Goal: Information Seeking & Learning: Check status

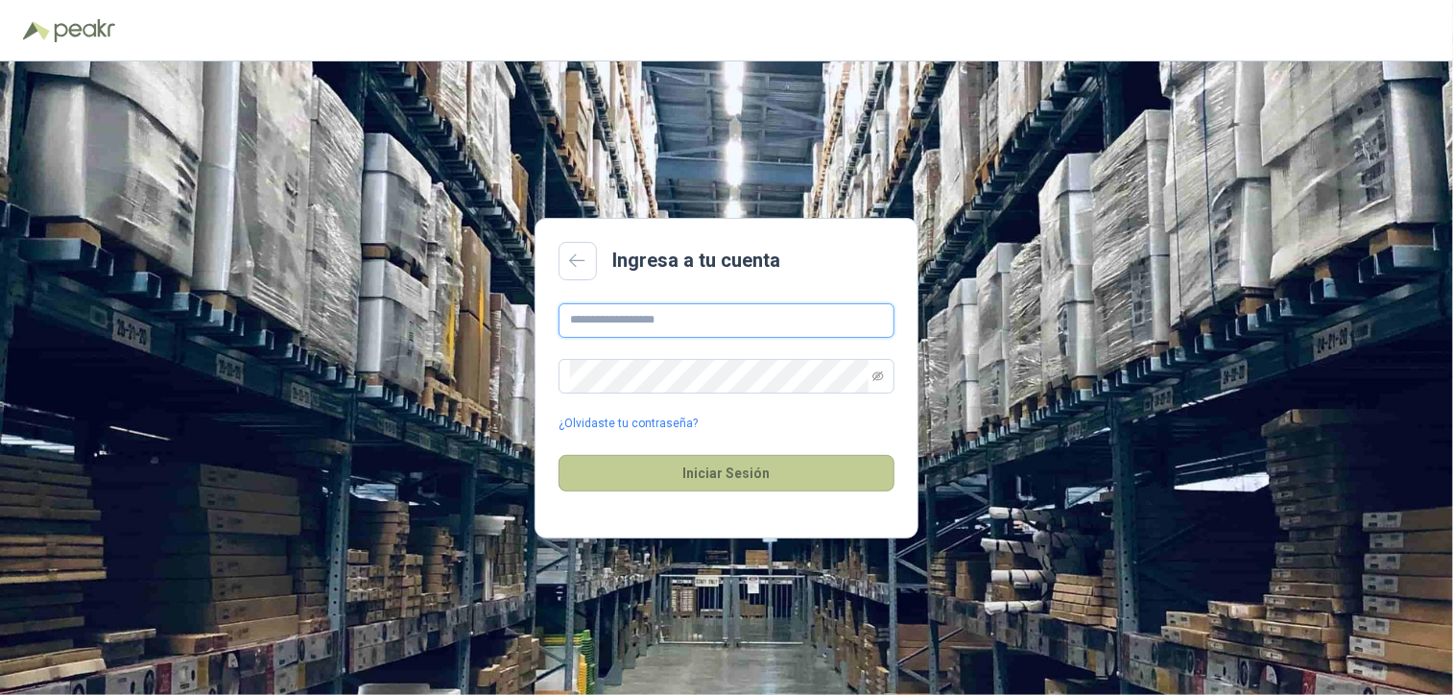
type input "**********"
click at [752, 476] on button "Iniciar Sesión" at bounding box center [727, 473] width 336 height 36
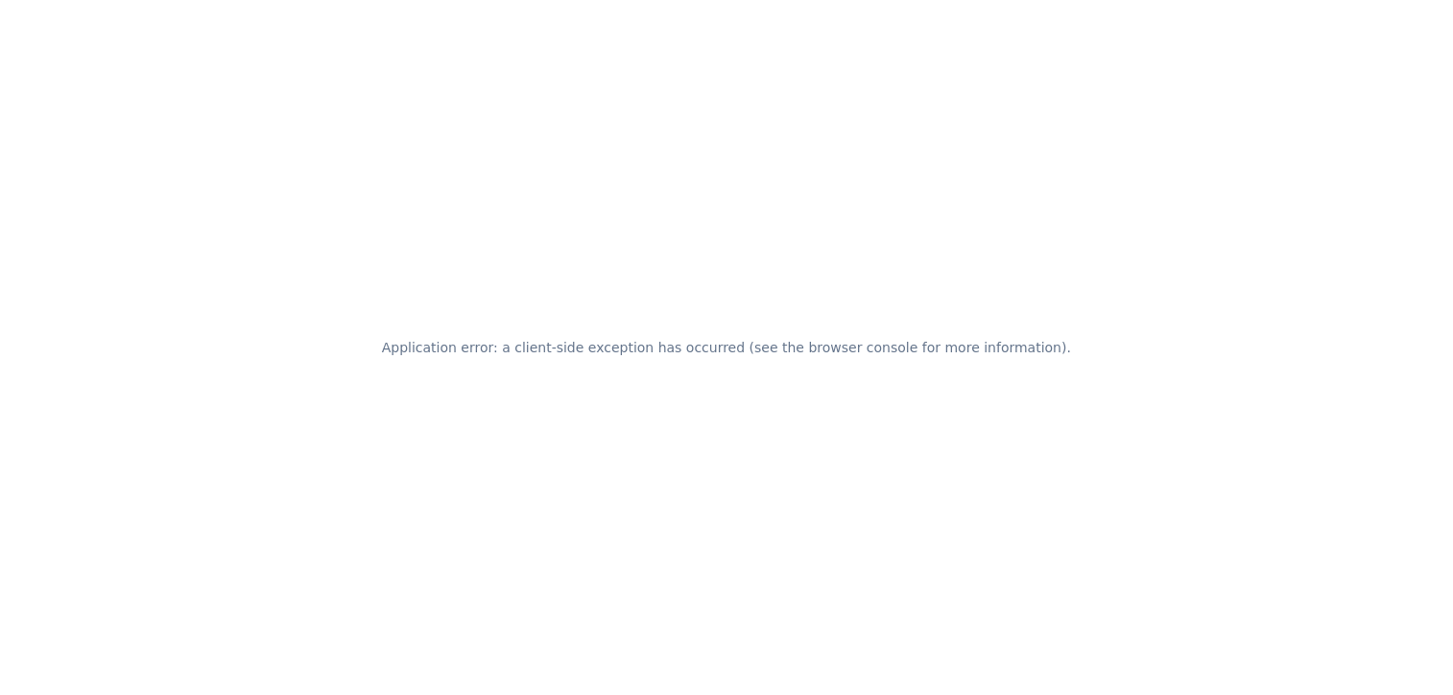
click at [705, 322] on div "Application error: a client-side exception has occurred (see the browser consol…" at bounding box center [726, 347] width 1453 height 695
click at [552, 321] on div "Application error: a client-side exception has occurred (see the browser consol…" at bounding box center [726, 347] width 1453 height 695
drag, startPoint x: 553, startPoint y: 339, endPoint x: 756, endPoint y: 327, distance: 203.8
click at [756, 327] on div "Application error: a client-side exception has occurred (see the browser consol…" at bounding box center [726, 347] width 1453 height 695
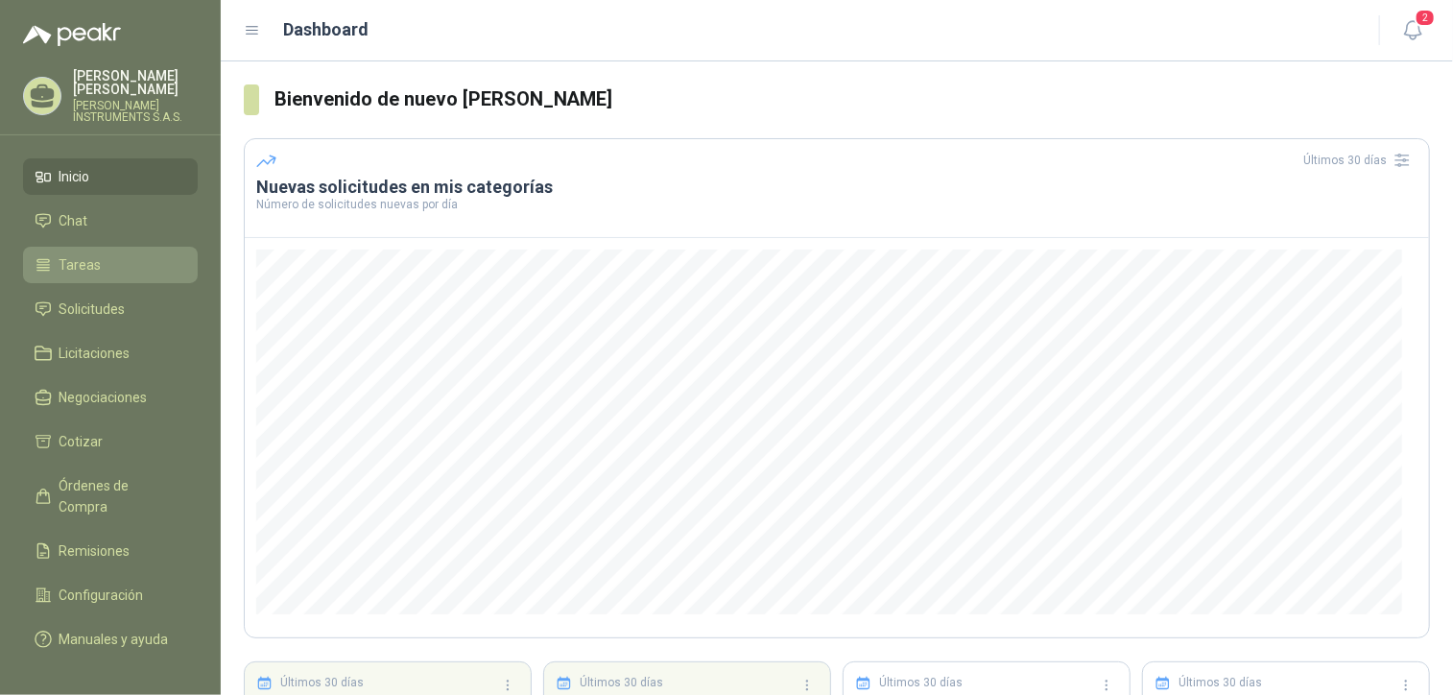
click at [105, 275] on li "Tareas" at bounding box center [111, 264] width 152 height 21
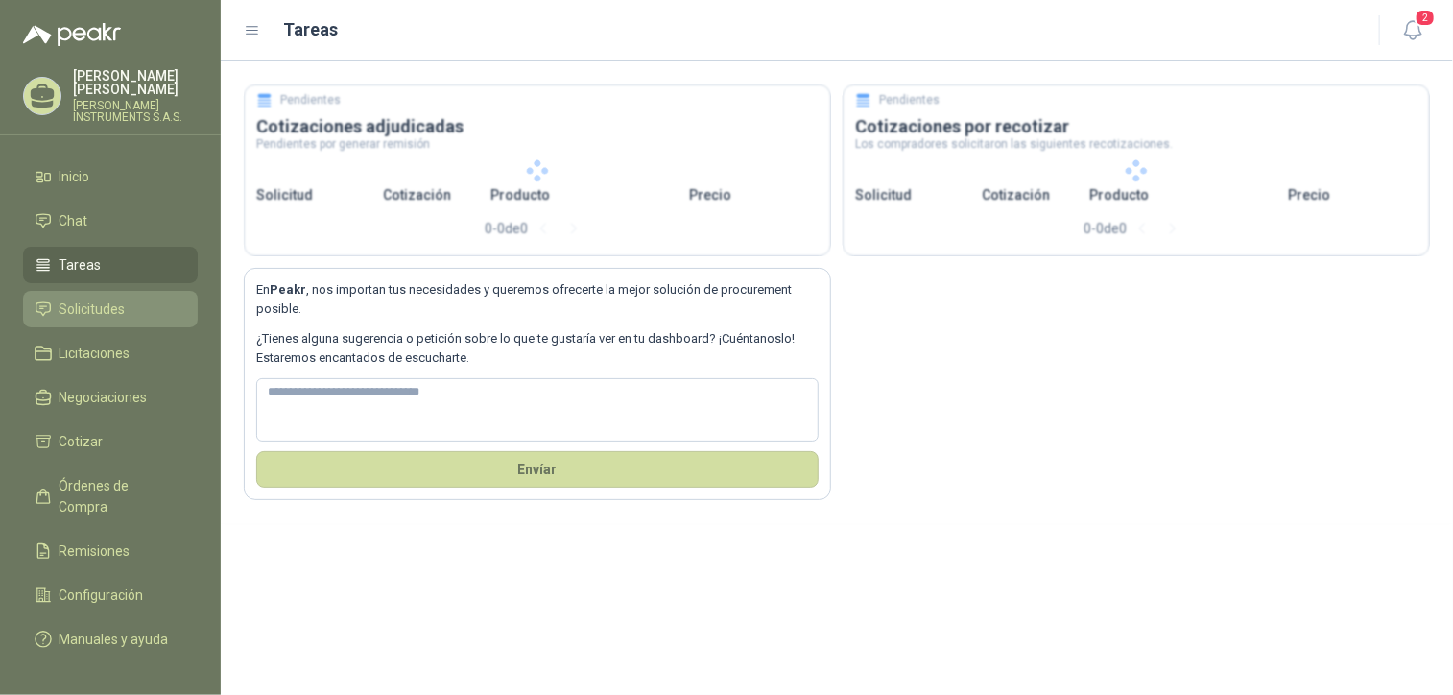
click at [117, 310] on span "Solicitudes" at bounding box center [93, 309] width 66 height 21
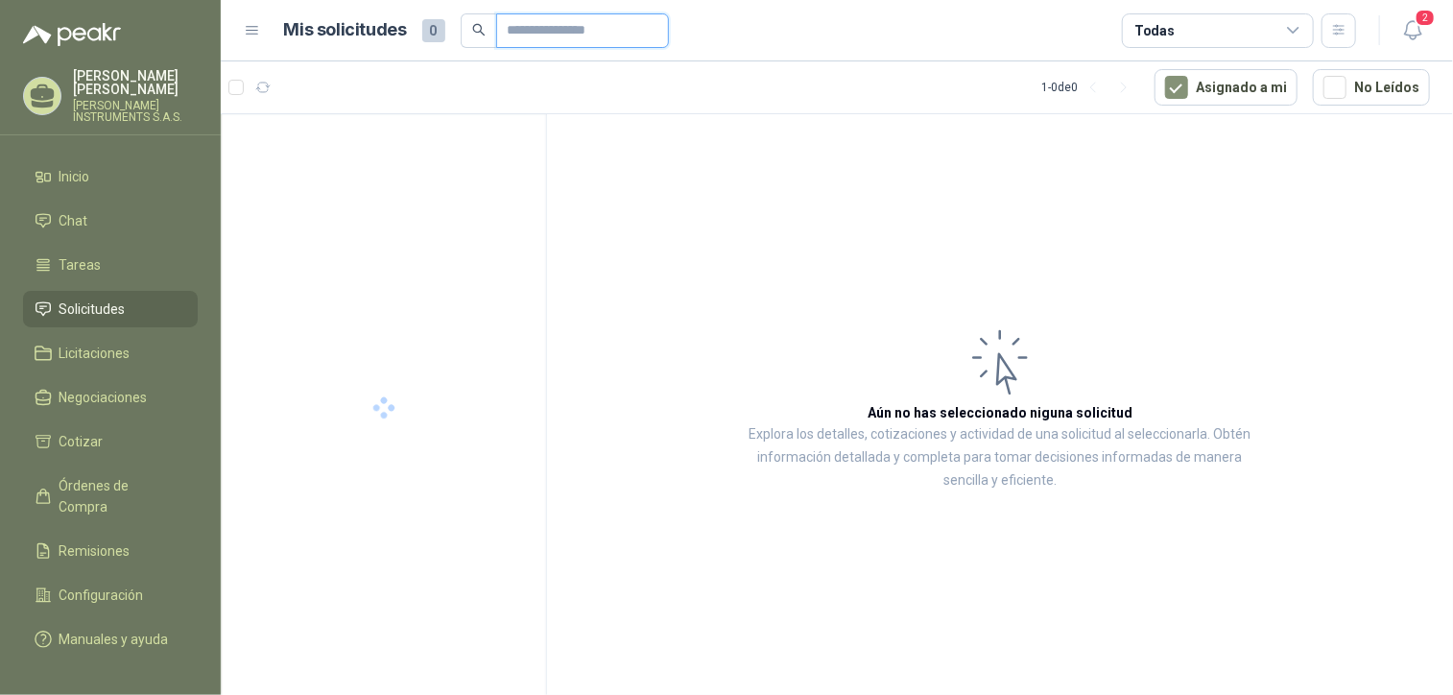
click at [554, 25] on input "text" at bounding box center [575, 30] width 134 height 33
paste input "**********"
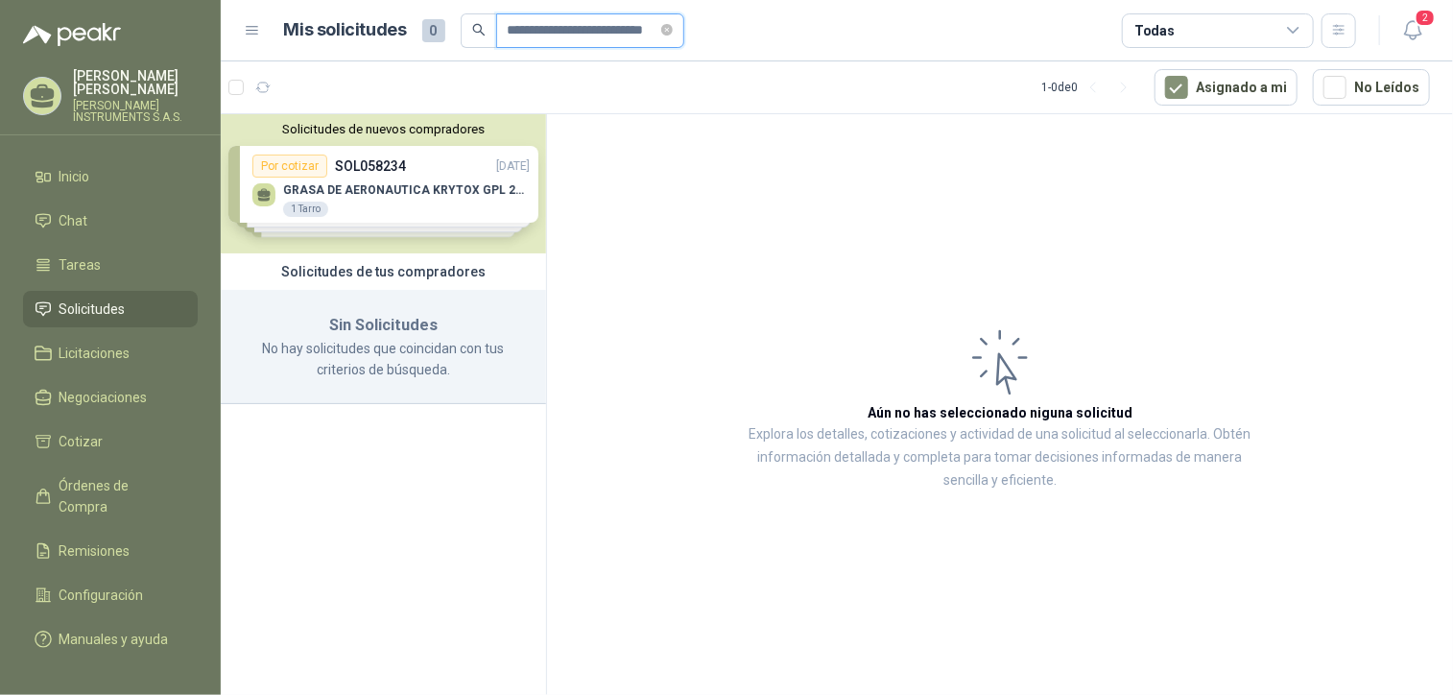
drag, startPoint x: 652, startPoint y: 31, endPoint x: 545, endPoint y: 30, distance: 106.6
click at [545, 30] on input "**********" at bounding box center [583, 30] width 151 height 33
type input "*********"
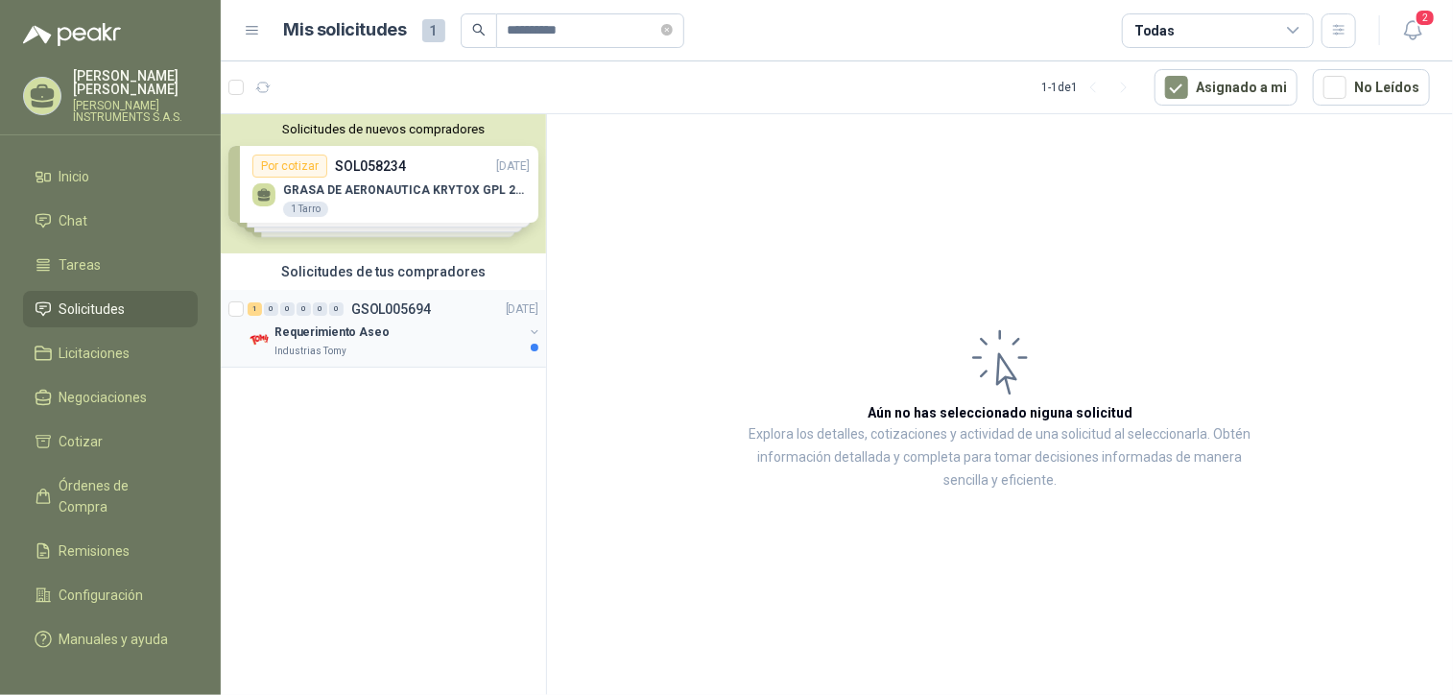
click at [398, 344] on div "Industrias Tomy" at bounding box center [399, 351] width 249 height 15
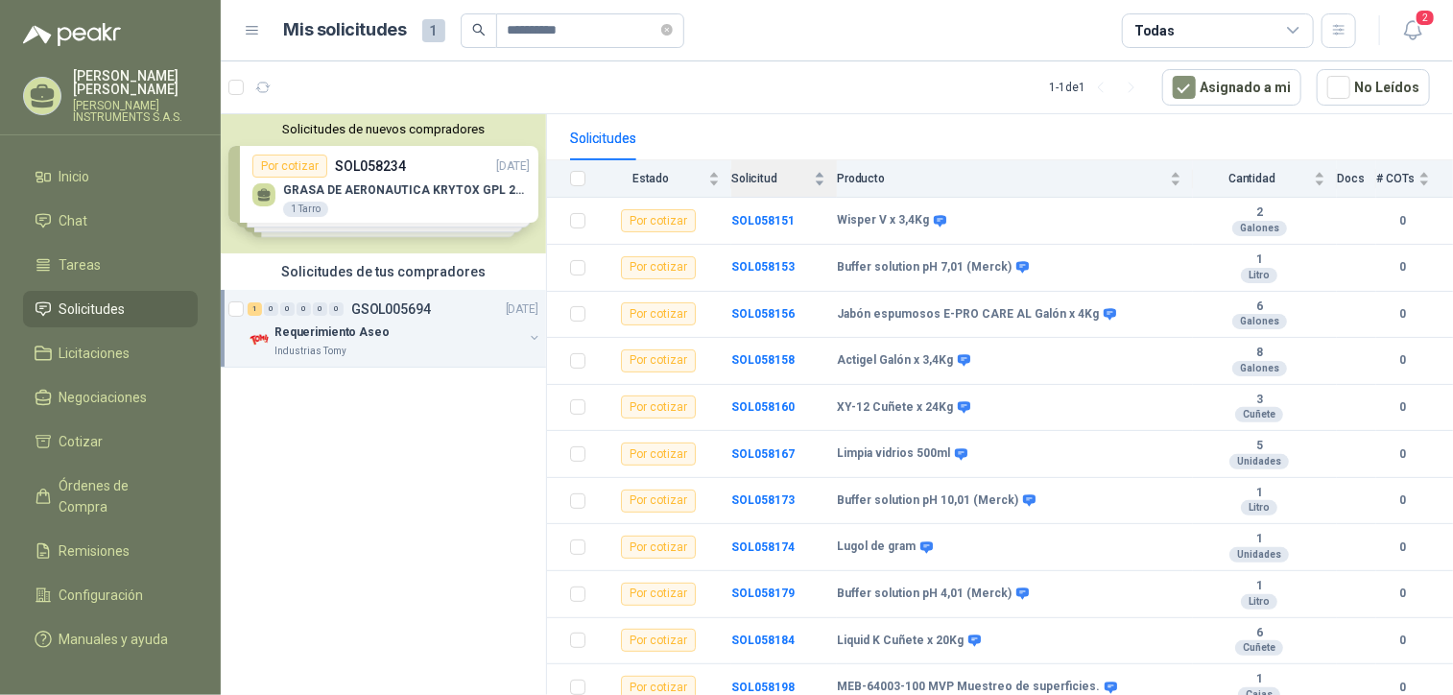
scroll to position [180, 0]
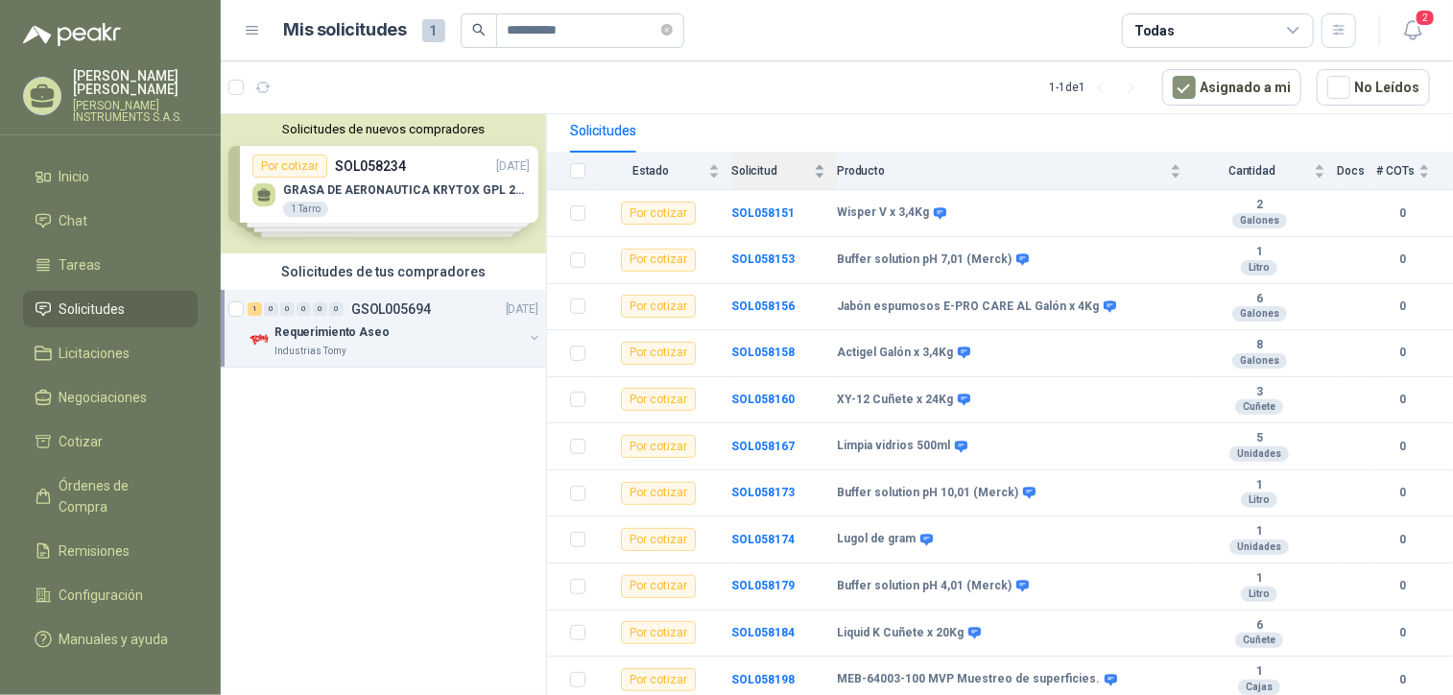
drag, startPoint x: 831, startPoint y: 267, endPoint x: 827, endPoint y: 329, distance: 62.6
click at [749, 206] on b "SOL058151" at bounding box center [763, 212] width 63 height 13
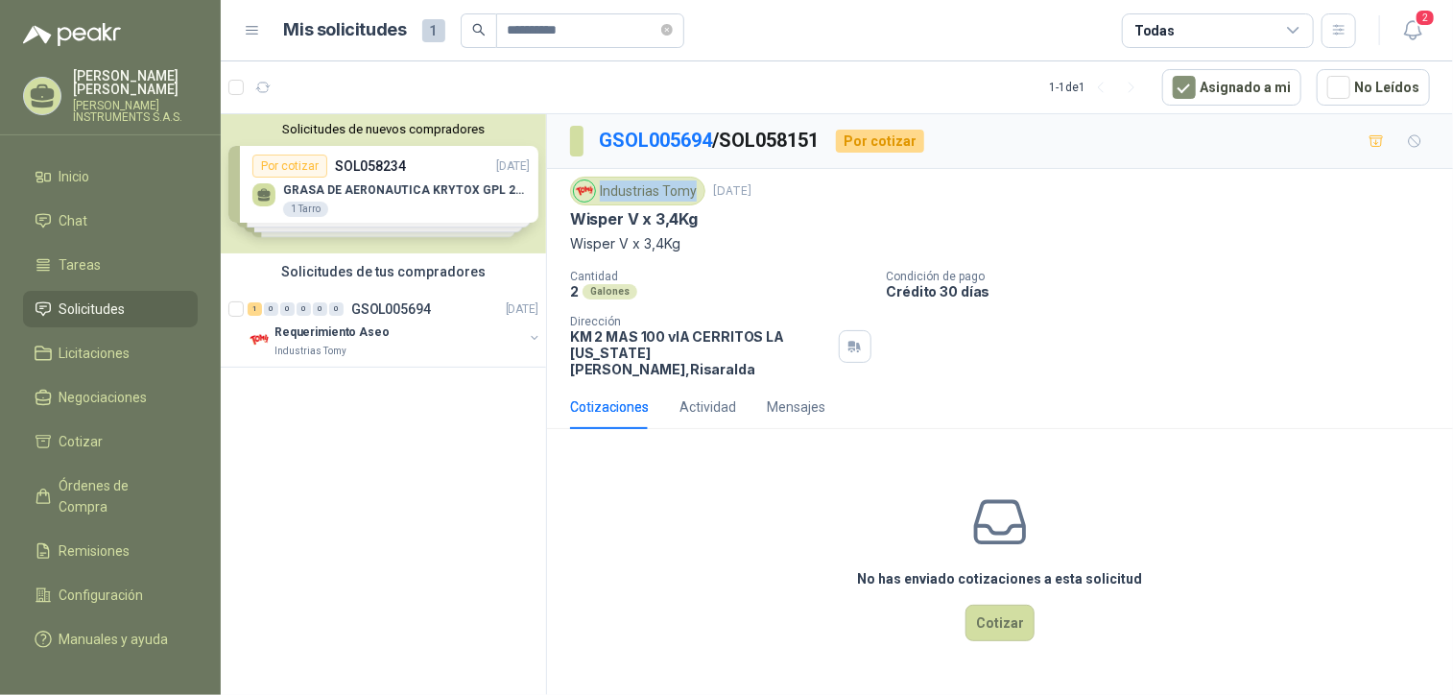
drag, startPoint x: 600, startPoint y: 189, endPoint x: 694, endPoint y: 192, distance: 94.1
click at [694, 192] on div "Industrias Tomy" at bounding box center [637, 191] width 135 height 29
copy div "Industrias Tomy"
click at [413, 332] on div "Requerimiento Aseo" at bounding box center [399, 332] width 249 height 23
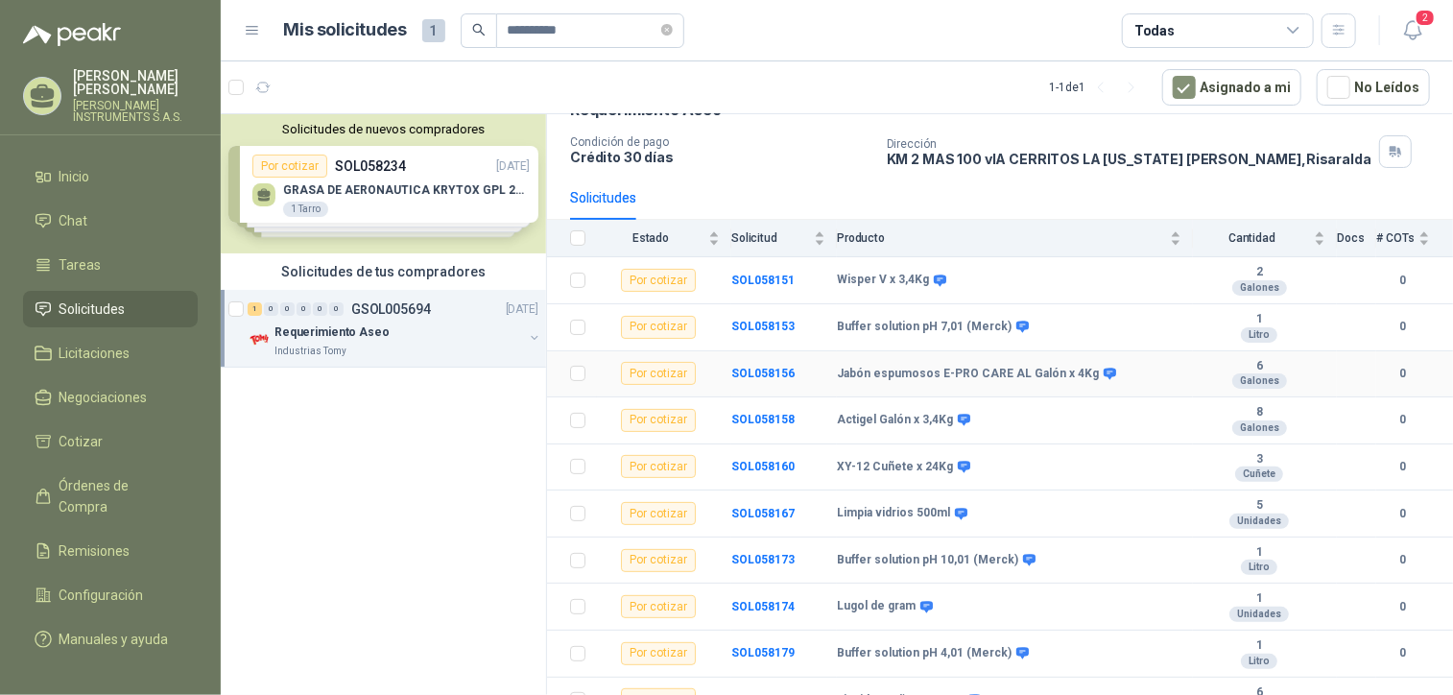
drag, startPoint x: 1123, startPoint y: 375, endPoint x: 1124, endPoint y: 441, distance: 65.3
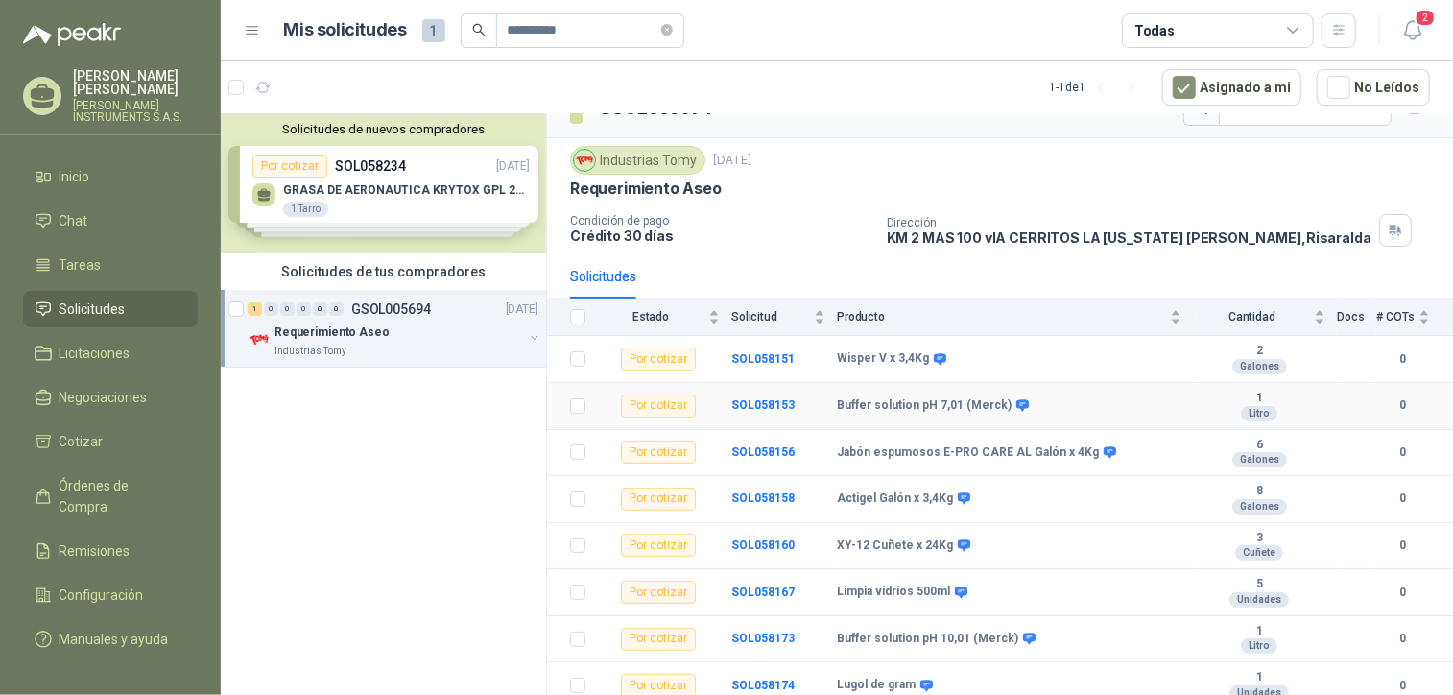
drag, startPoint x: 1134, startPoint y: 418, endPoint x: 1144, endPoint y: 377, distance: 41.7
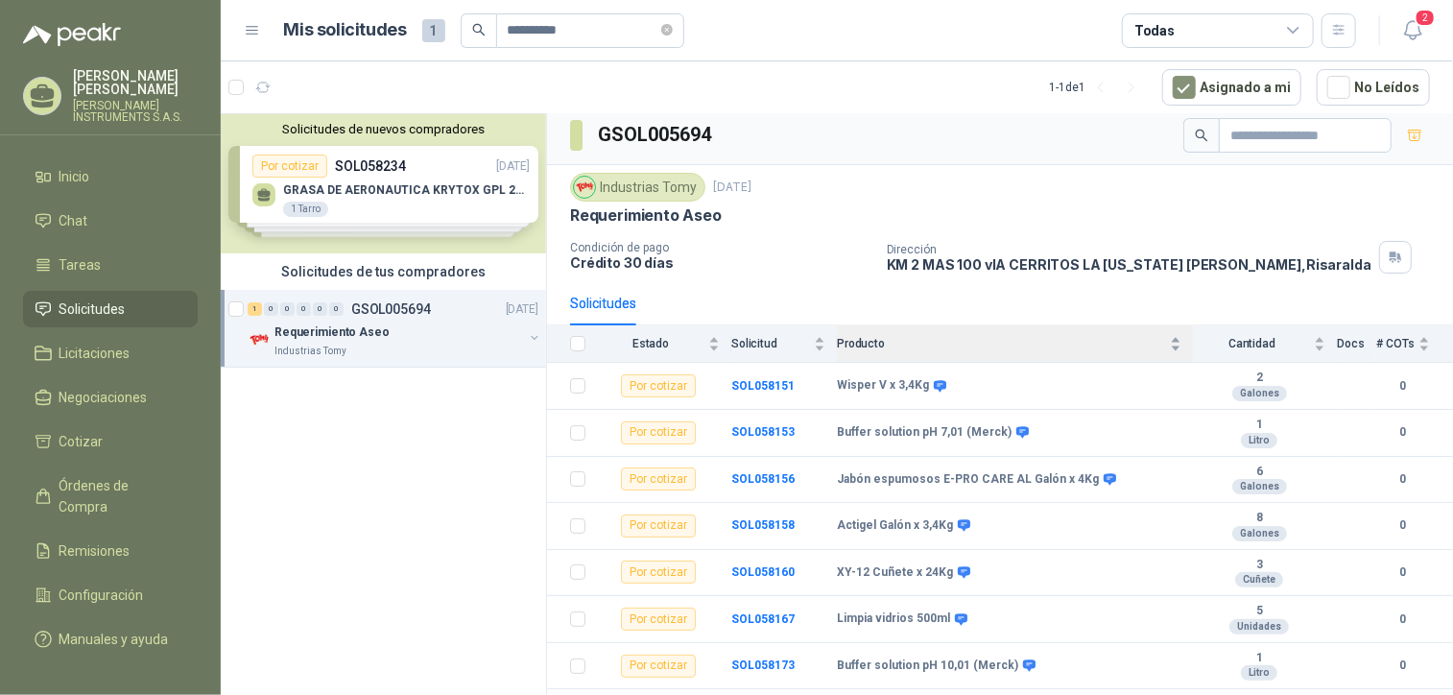
scroll to position [4, 0]
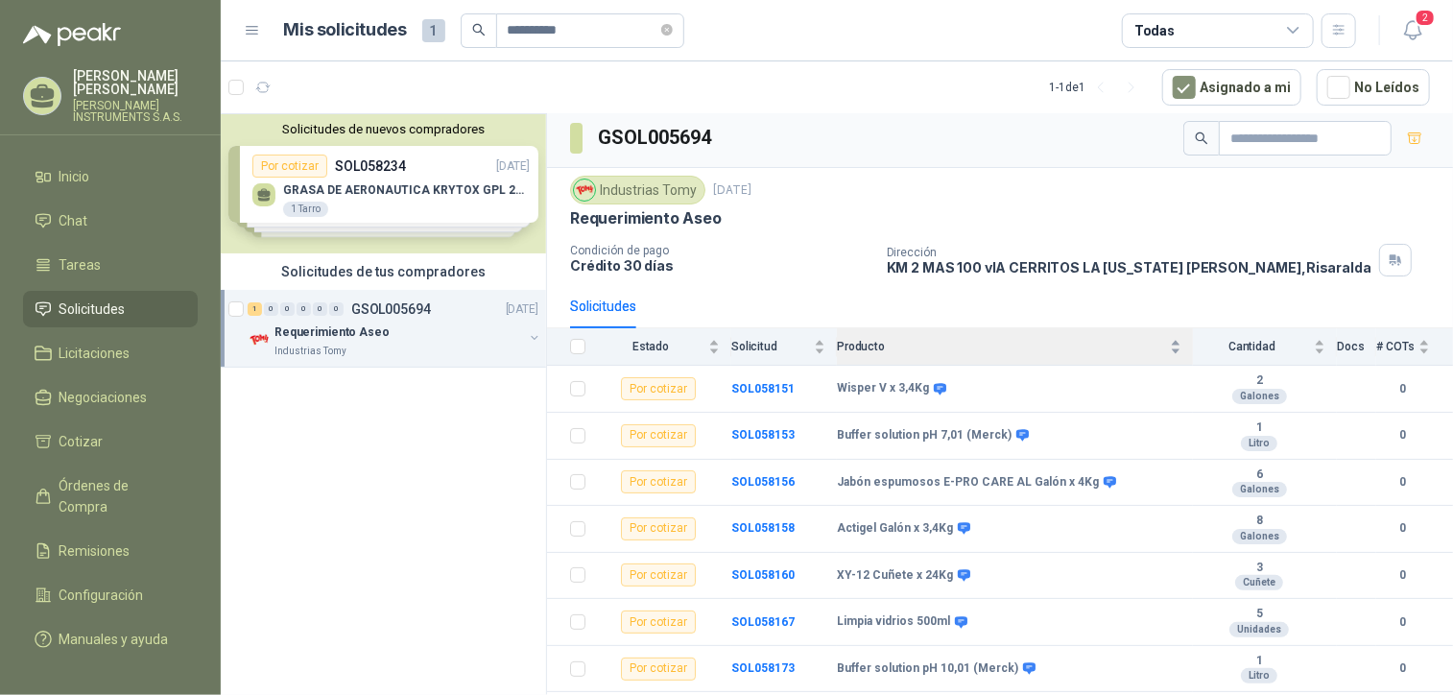
drag, startPoint x: 1137, startPoint y: 338, endPoint x: 1127, endPoint y: 320, distance: 20.6
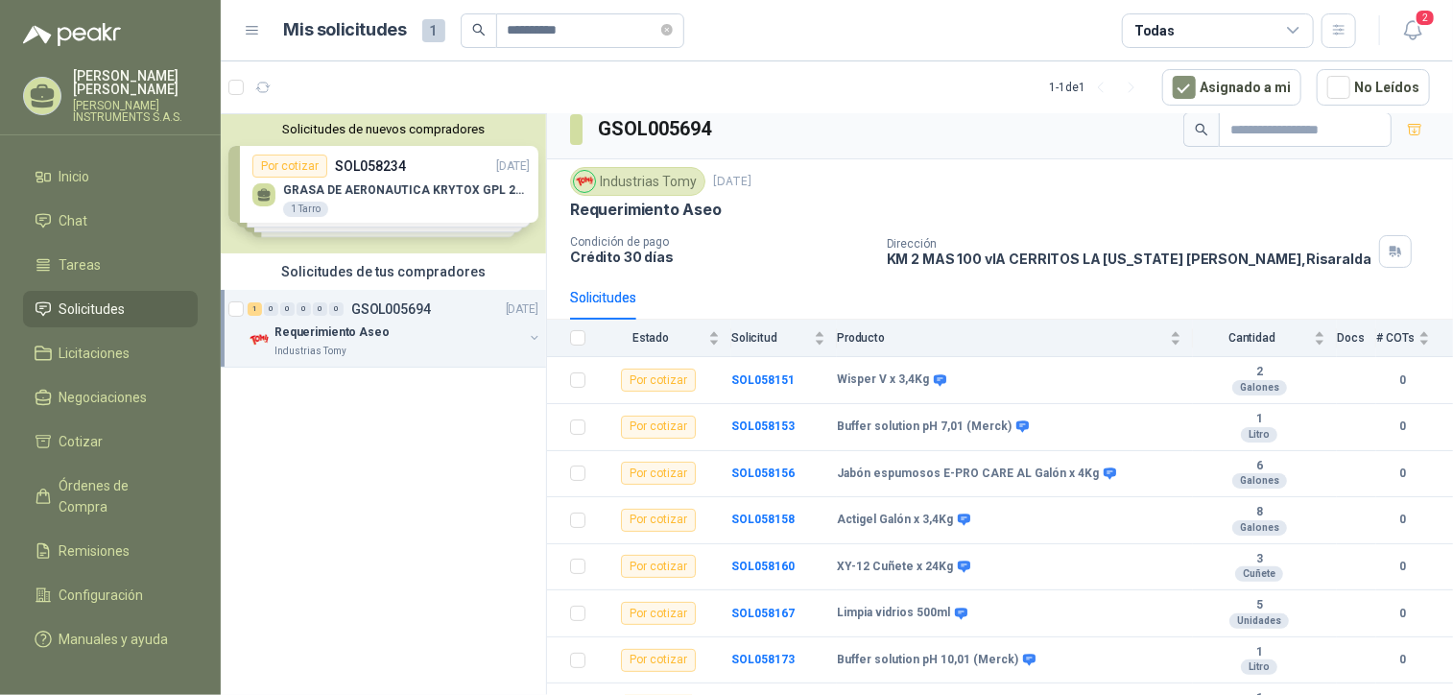
scroll to position [7, 0]
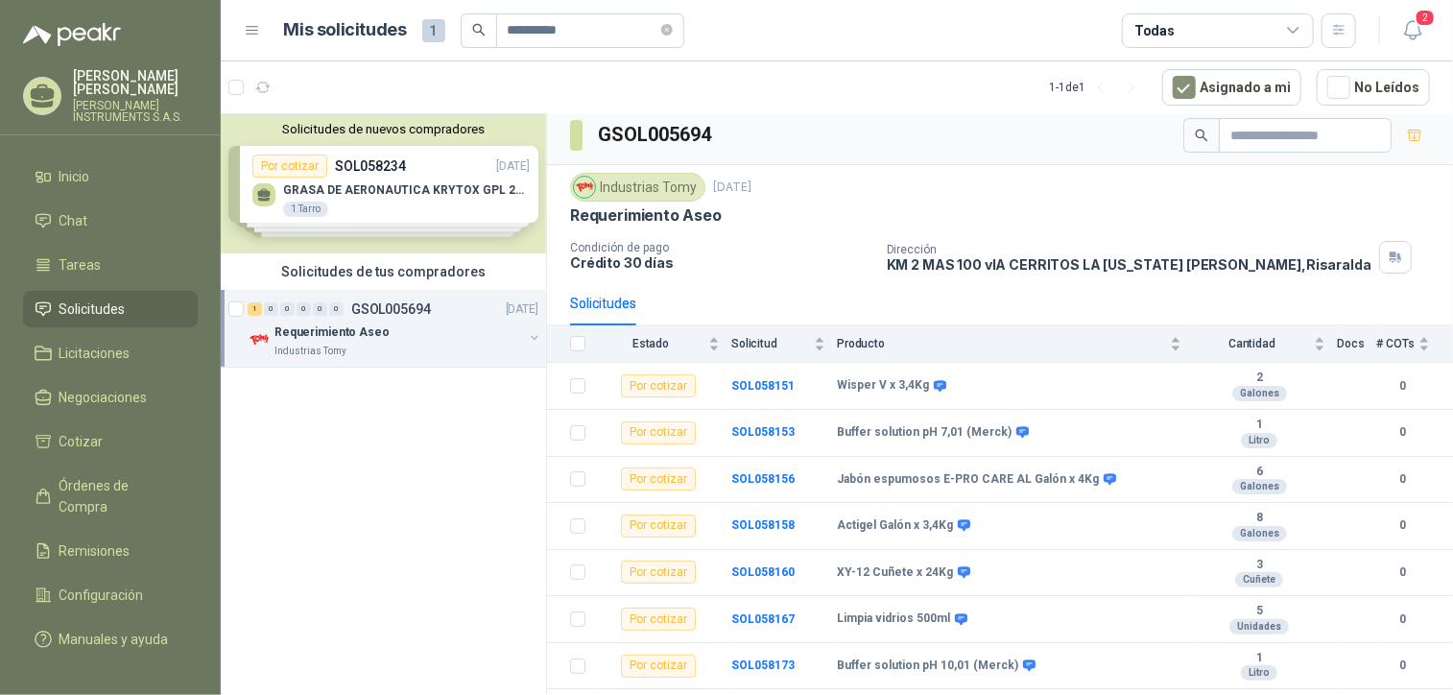
drag, startPoint x: 1127, startPoint y: 320, endPoint x: 1137, endPoint y: 291, distance: 30.4
